Goal: Task Accomplishment & Management: Use online tool/utility

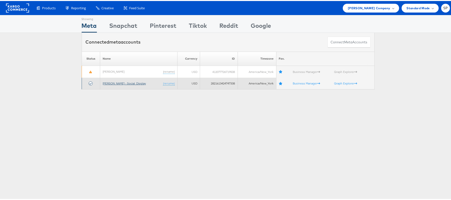
click at [118, 83] on link "[PERSON_NAME] - Social_Display" at bounding box center [124, 82] width 43 height 4
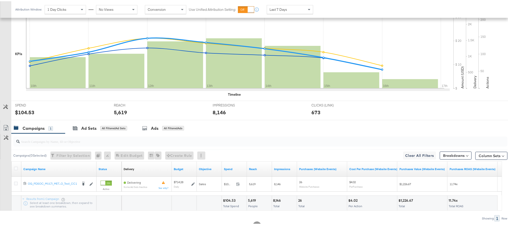
scroll to position [133, 0]
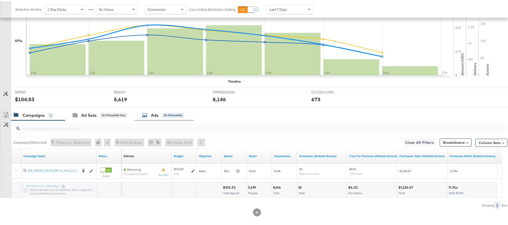
click at [150, 116] on div "Ads All Filtered Ads" at bounding box center [163, 114] width 42 height 6
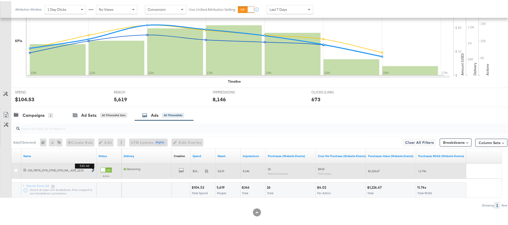
click at [92, 171] on icon "link" at bounding box center [93, 169] width 3 height 3
